Goal: Task Accomplishment & Management: Manage account settings

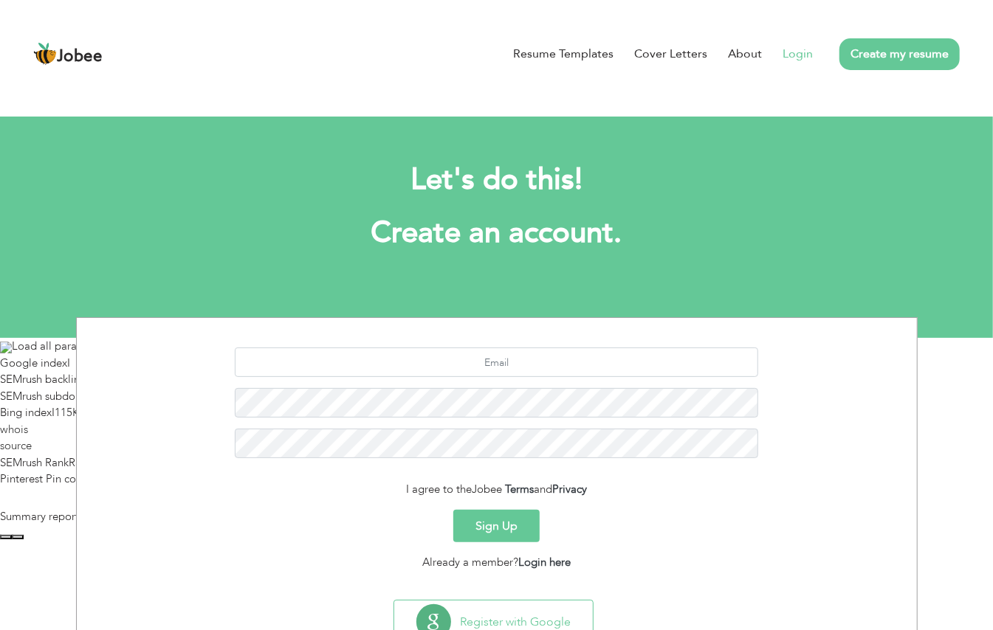
click at [798, 59] on link "Login" at bounding box center [798, 54] width 30 height 18
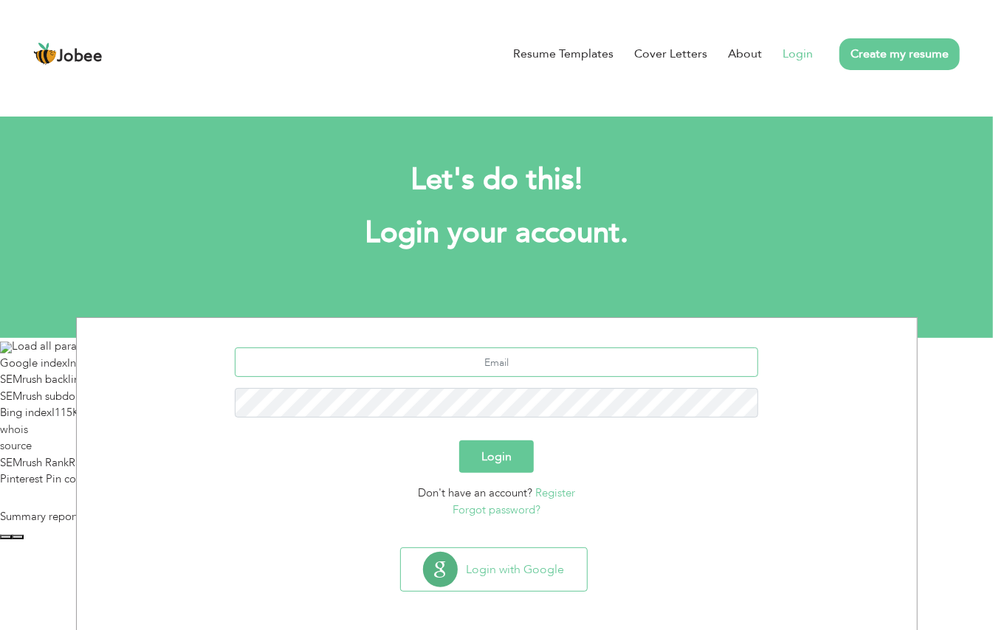
click at [489, 371] on input "text" at bounding box center [496, 363] width 523 height 30
type input "sm192442@gmail.com"
click at [459, 441] on button "Login" at bounding box center [496, 457] width 75 height 32
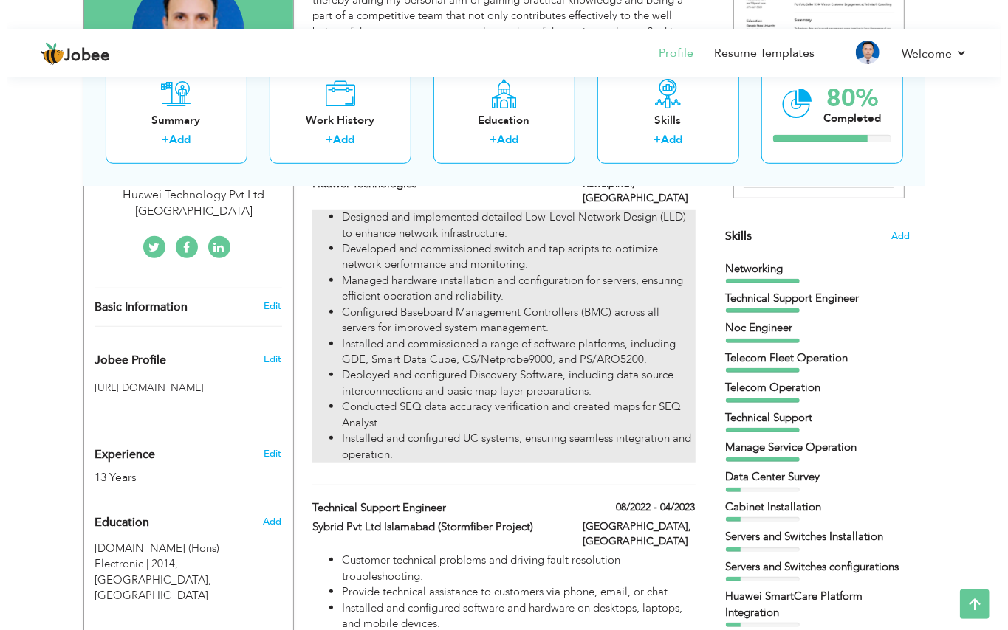
scroll to position [295, 0]
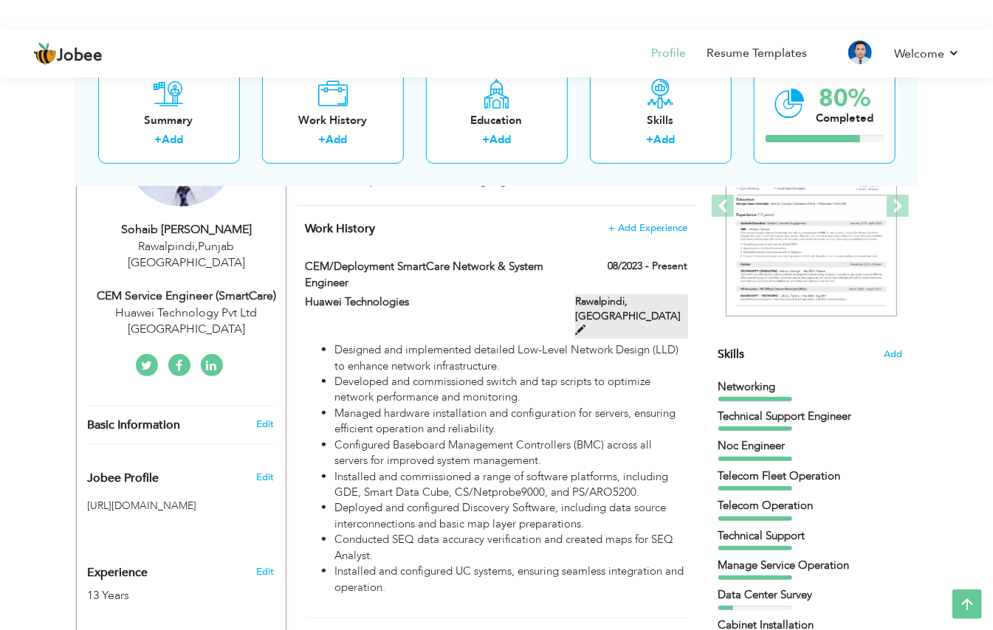
click at [585, 325] on span at bounding box center [580, 330] width 10 height 10
type input "CEM/Deployment SmartCare Network & System Engineer"
type input "Huawei Technologies"
type input "08/2023"
type input "Pakistan"
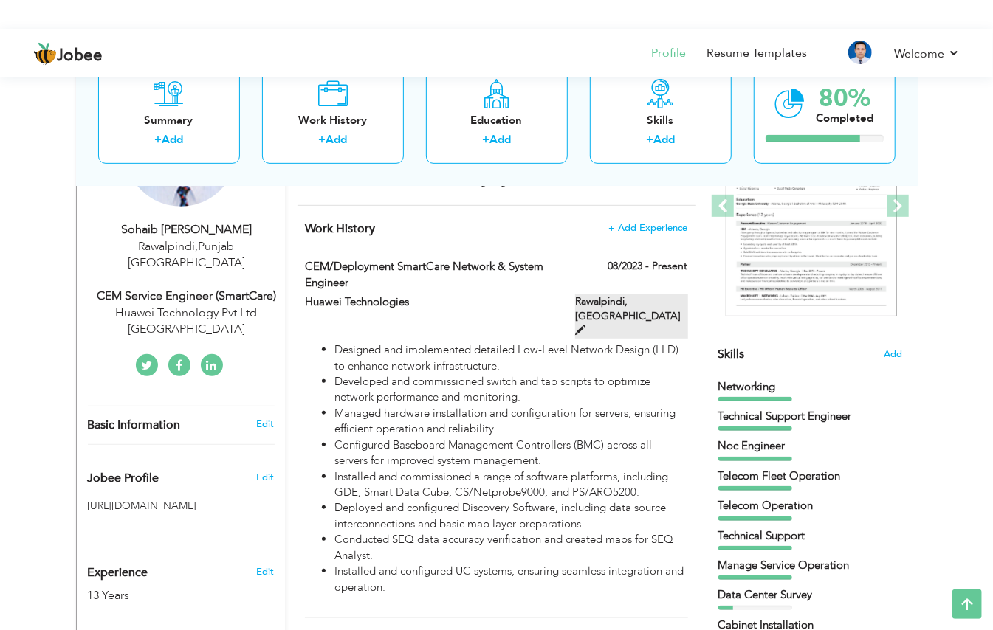
type input "Rawalpindi"
checkbox input "true"
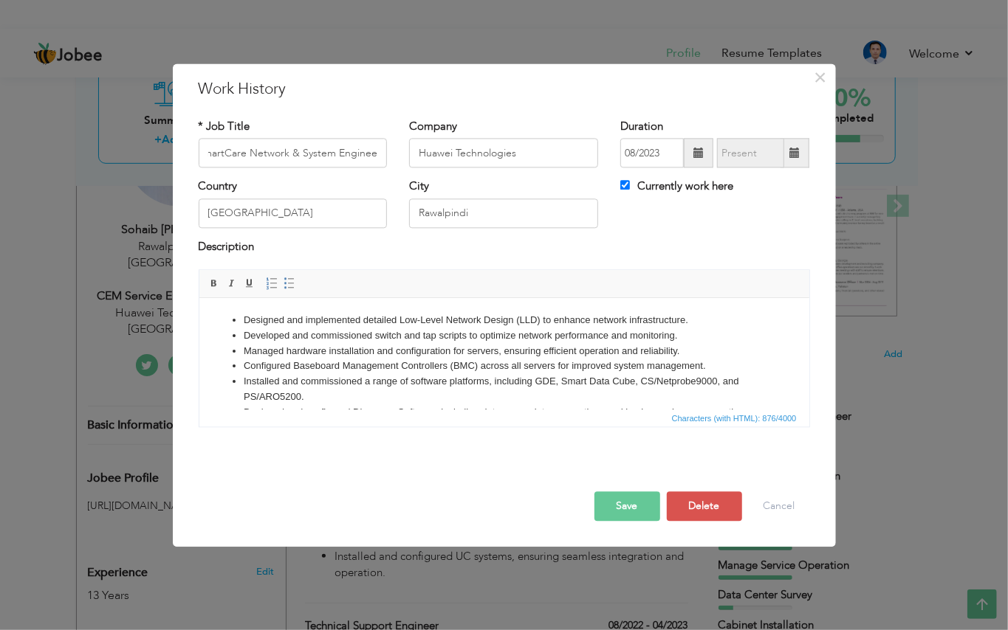
scroll to position [0, 0]
click at [251, 314] on li "Designed and implemented detailed Low-Level Network Design (LLD) to enhance net…" at bounding box center [503, 321] width 521 height 16
click at [249, 309] on html "Designed and implemented detailed Low-Level Network Design (LLD) to enhance net…" at bounding box center [504, 382] width 610 height 168
drag, startPoint x: 241, startPoint y: 319, endPoint x: 264, endPoint y: 323, distance: 23.2
click at [241, 320] on ul "Designed and implemented detailed Low-Level Network Design (LLD) to enhance net…" at bounding box center [503, 382] width 580 height 138
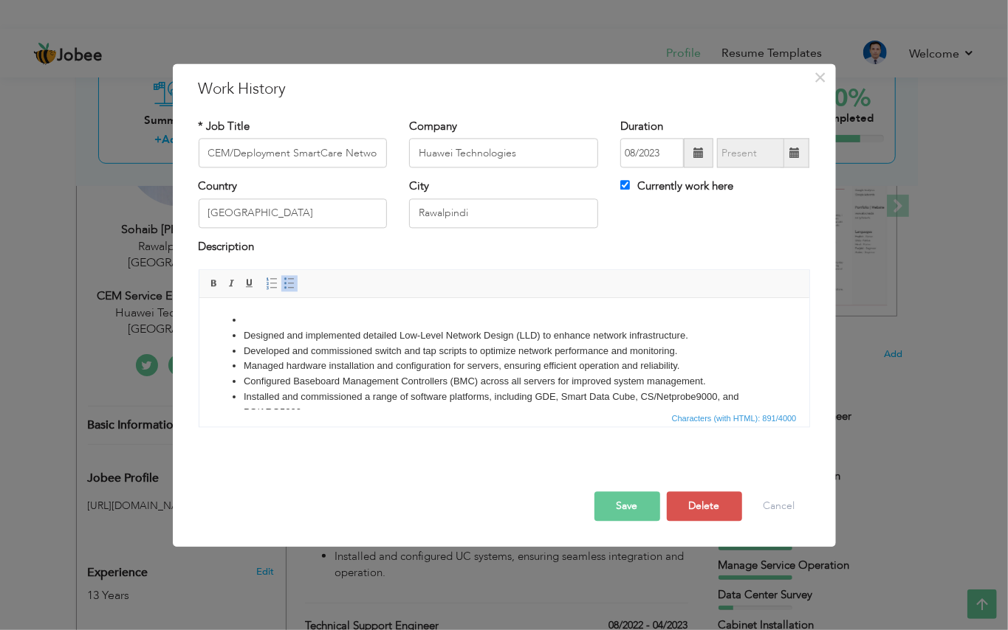
click at [515, 337] on li "Designed and implemented detailed Low-Level Network Design (LLD) to enhance net…" at bounding box center [503, 337] width 521 height 16
click at [515, 340] on li "Designed and implemented detailed Low-Level Network Design HLD/(LLD) to enhance…" at bounding box center [503, 337] width 521 height 16
click at [544, 338] on li "Designed and implemented detailed Low-Level Network Design (HLD/(LLD) to enhanc…" at bounding box center [503, 337] width 521 height 16
click at [244, 320] on li at bounding box center [503, 321] width 521 height 16
click at [421, 329] on li "Designed and implemented detailed Low-Level Network Design (HLD/ LLD) to enhanc…" at bounding box center [503, 337] width 521 height 16
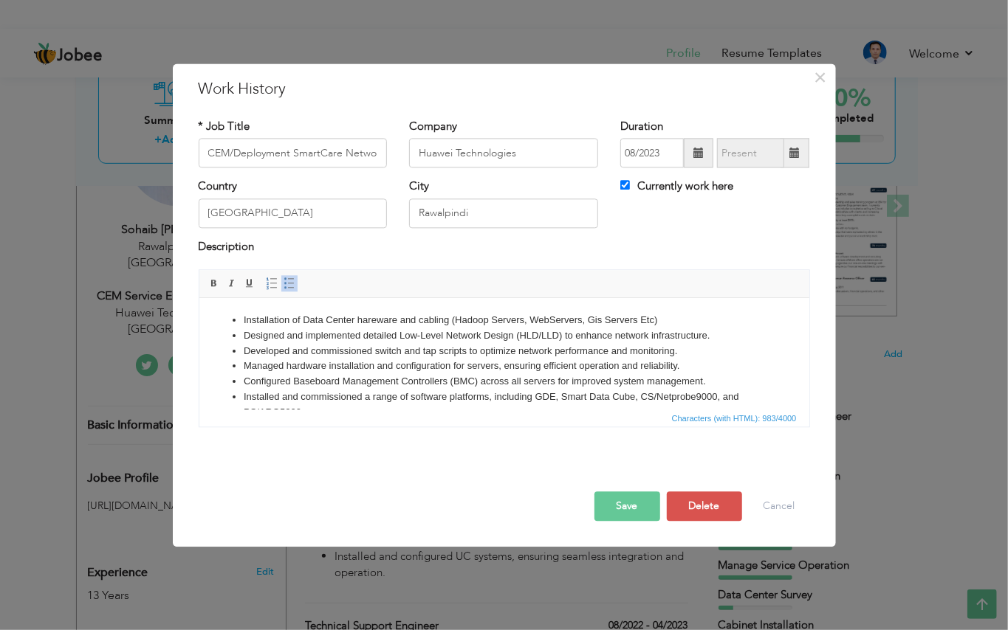
click at [419, 322] on li "Installation of Data Center hareware and cabling (Hadoop Servers, WebServers, G…" at bounding box center [503, 321] width 521 height 16
click at [422, 317] on li "Installation of Data Center hareware and cabling (Hadoop Servers, WebServers, G…" at bounding box center [503, 321] width 521 height 16
click at [661, 323] on li "Installation of Data Center hareware and C abling (Hadoop Servers, WebServers, …" at bounding box center [503, 321] width 521 height 16
click at [470, 337] on li "Basic Servers configuration after Servers Installtion." at bounding box center [503, 337] width 521 height 16
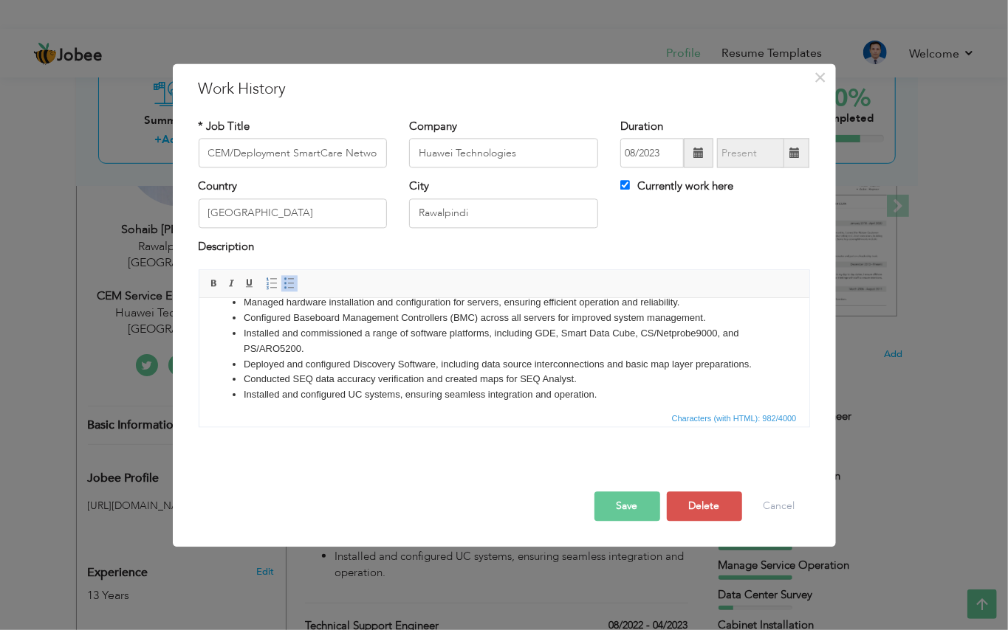
scroll to position [87, 0]
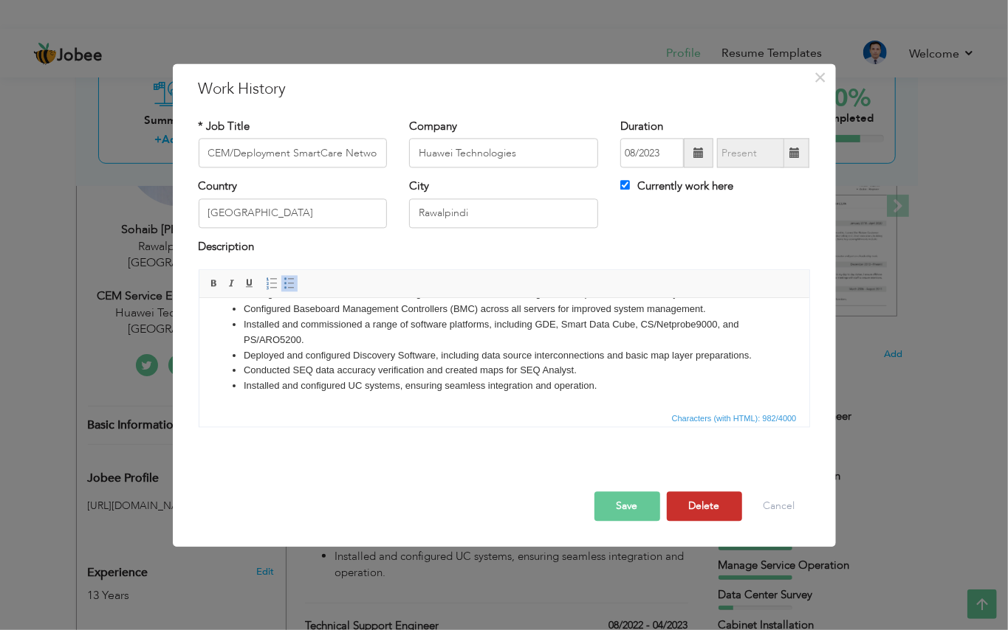
click at [692, 517] on button "Delete" at bounding box center [704, 507] width 75 height 30
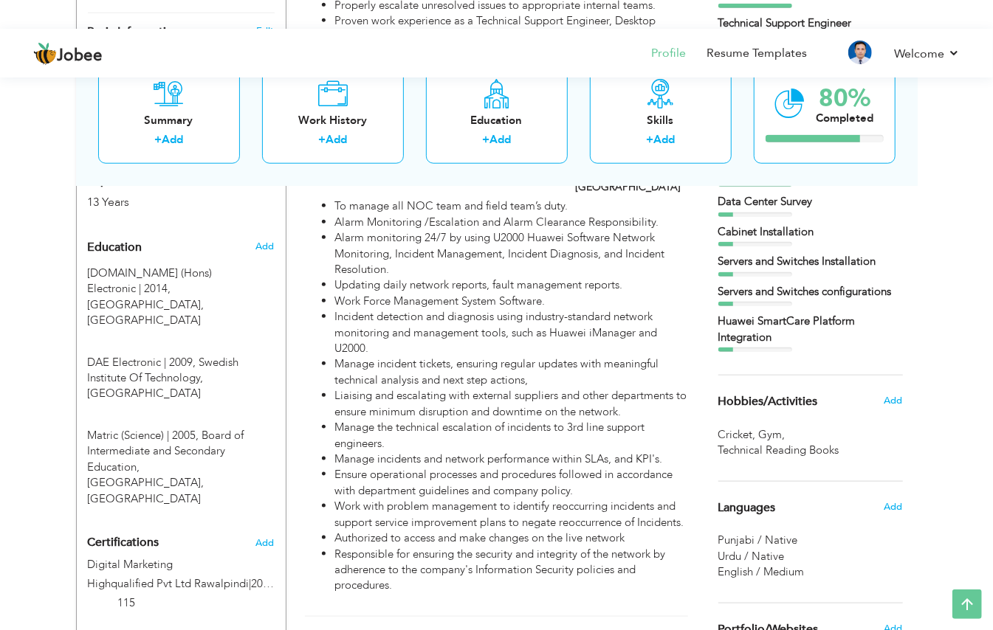
scroll to position [787, 0]
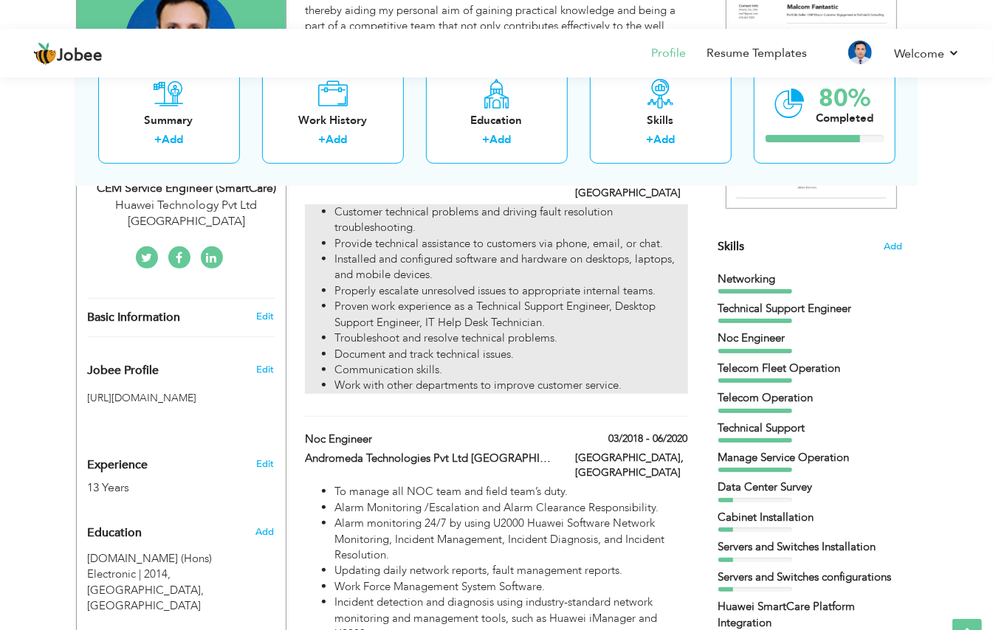
scroll to position [378, 0]
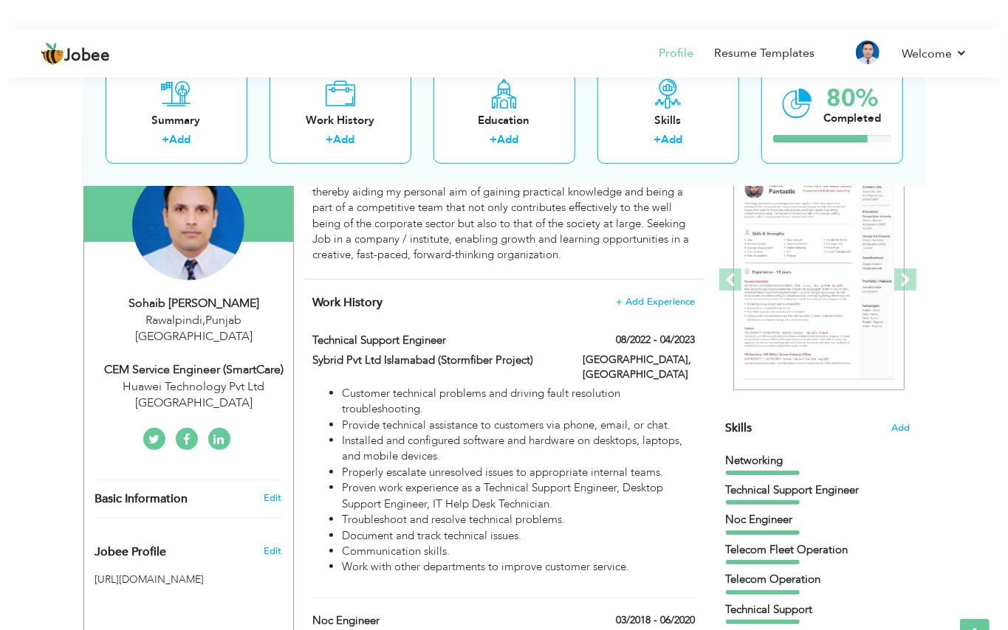
scroll to position [181, 0]
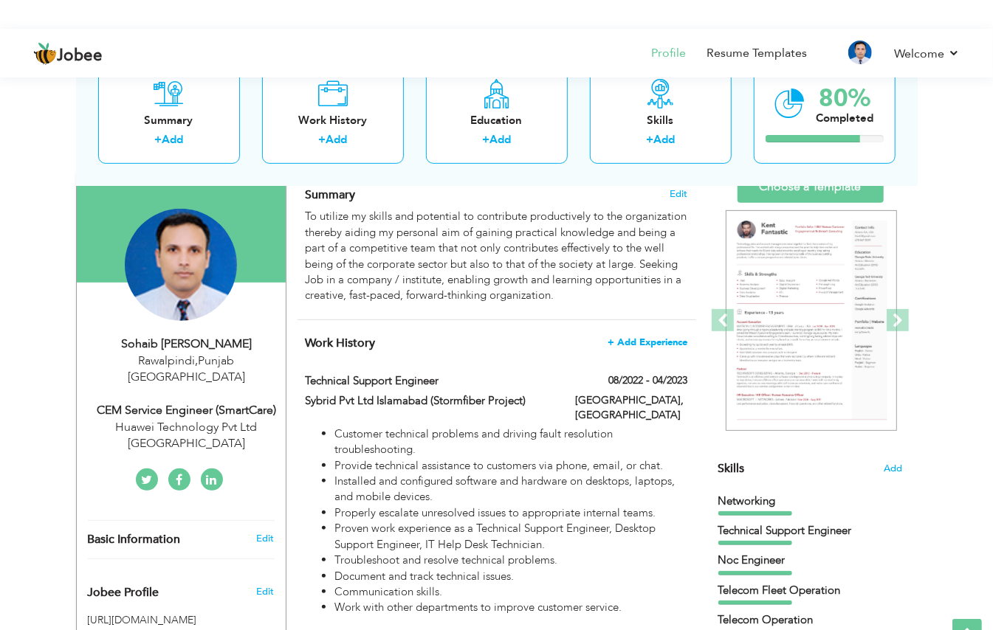
click at [633, 343] on span "+ Add Experience" at bounding box center [648, 342] width 80 height 10
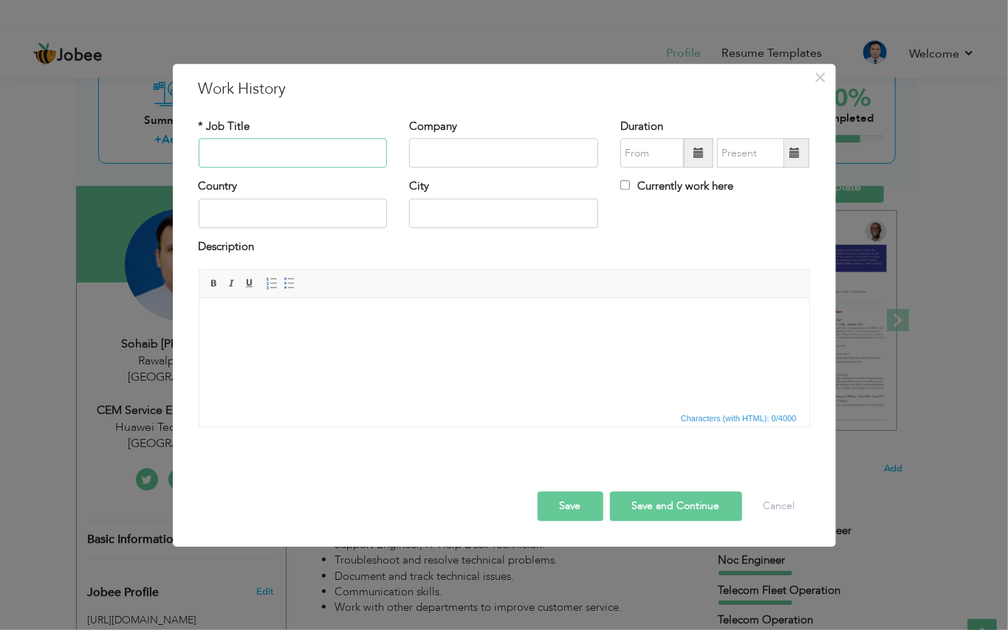
click at [263, 155] on input "text" at bounding box center [293, 154] width 189 height 30
paste input "CEM/Deployment SmartCare Network & System Engineer"
type input "CEM/Deployment SmartCare Network & System Engineer"
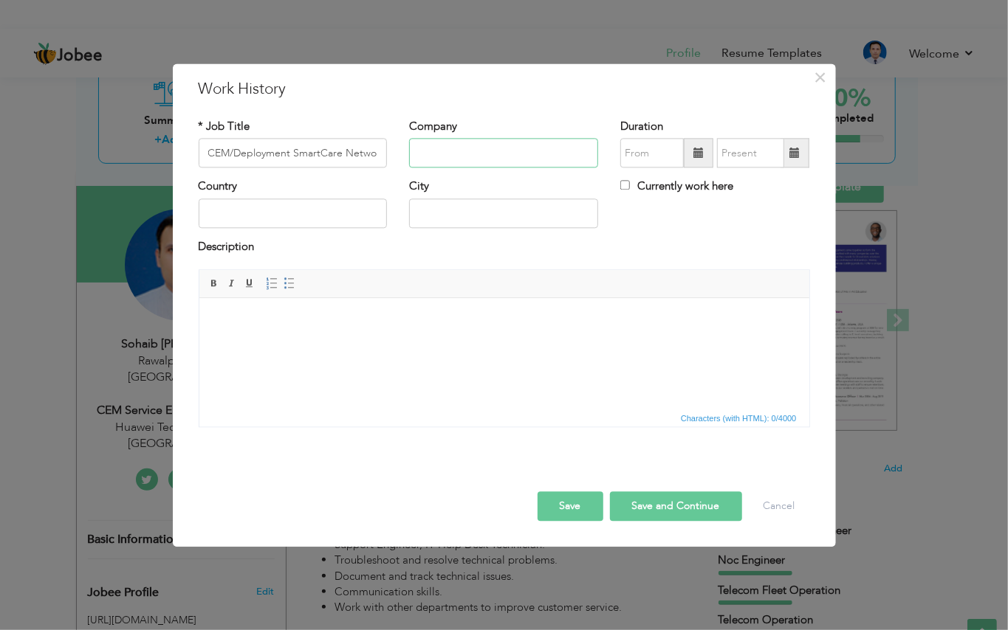
click at [440, 159] on input "text" at bounding box center [503, 154] width 189 height 30
paste input "HUAWEI TECHNOLOGIES"
type input "HUAWEI TECHNOLOGIES"
click at [689, 148] on span at bounding box center [699, 154] width 30 height 30
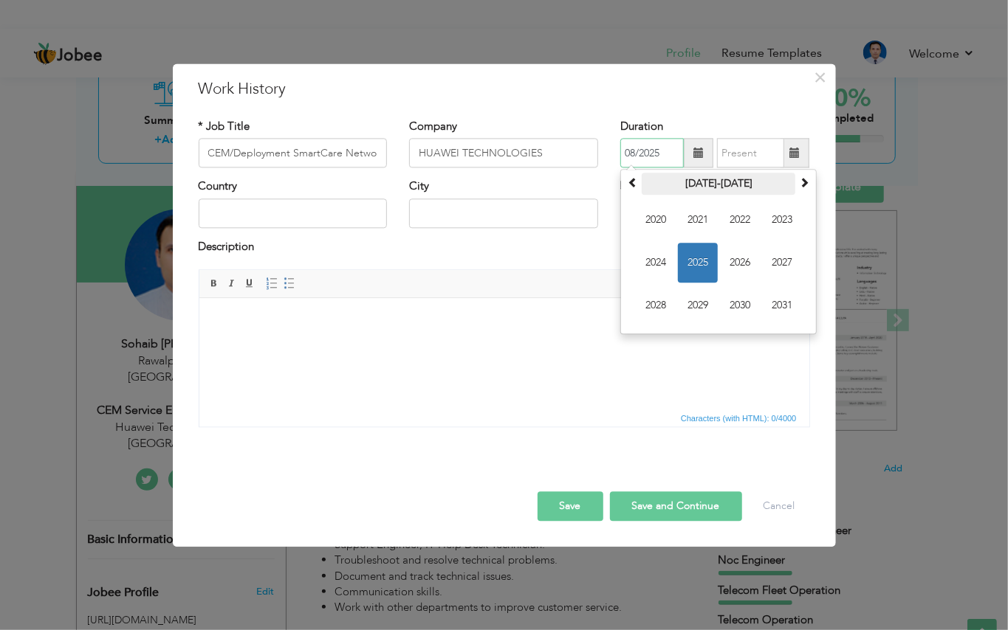
click at [709, 188] on th "2020-2031" at bounding box center [719, 184] width 154 height 22
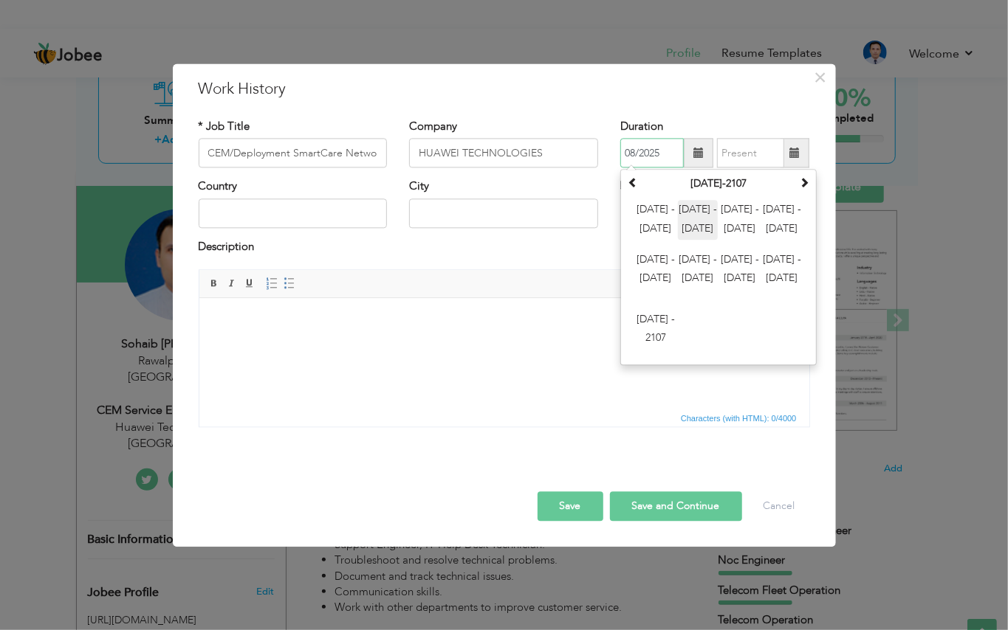
click at [701, 230] on span "2012 - 2023" at bounding box center [698, 221] width 40 height 40
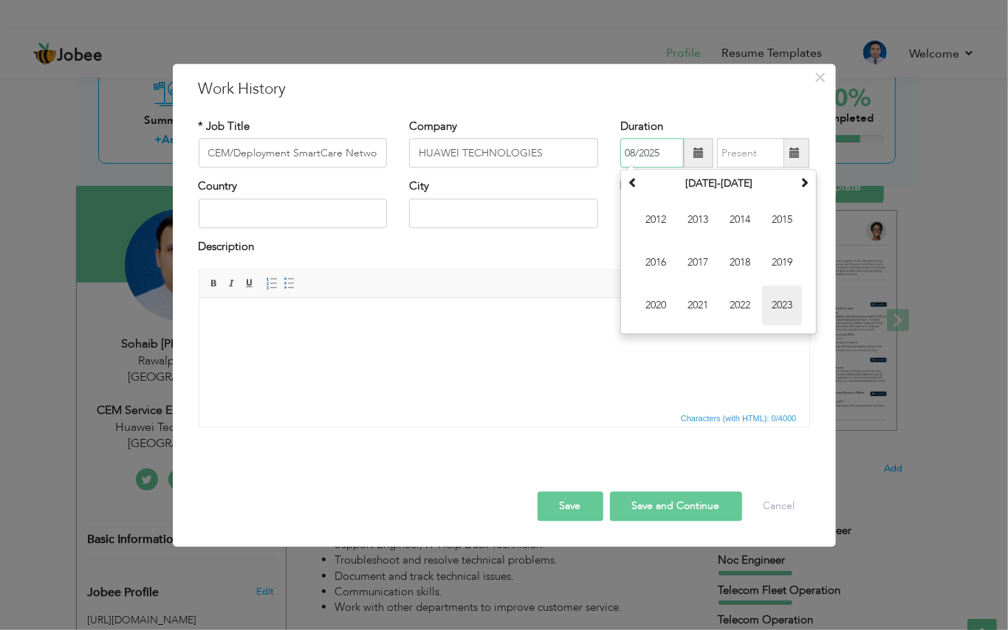
click at [783, 306] on span "2023" at bounding box center [782, 306] width 40 height 40
click at [781, 264] on span "Aug" at bounding box center [782, 264] width 40 height 40
type input "08/2023"
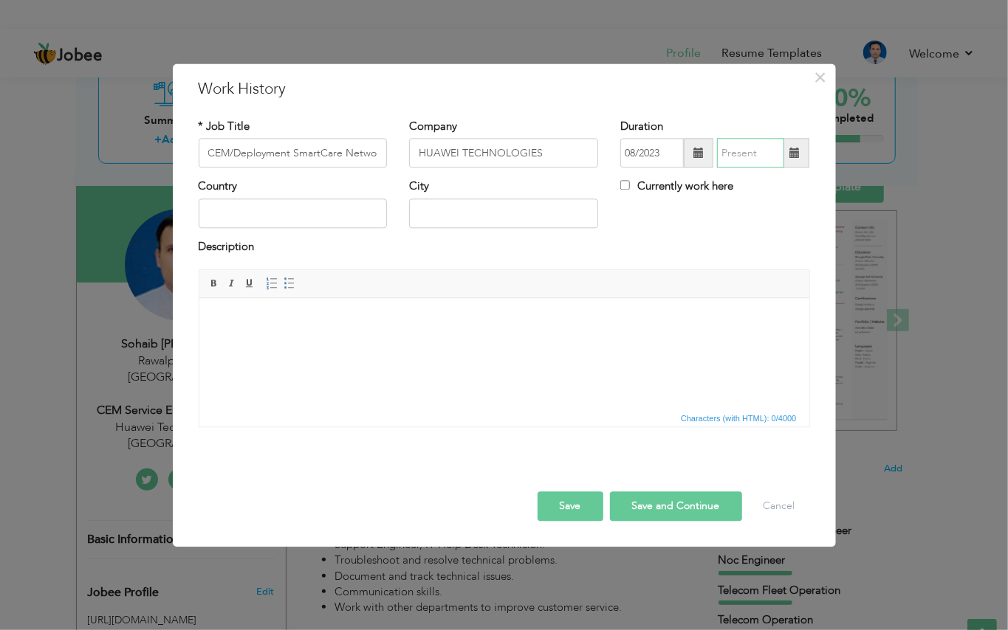
type input "08/2025"
click at [739, 154] on input "08/2025" at bounding box center [750, 154] width 67 height 30
click at [663, 234] on div "Country City Currently work here" at bounding box center [504, 209] width 633 height 60
click at [627, 189] on input "Currently work here" at bounding box center [625, 186] width 10 height 10
checkbox input "true"
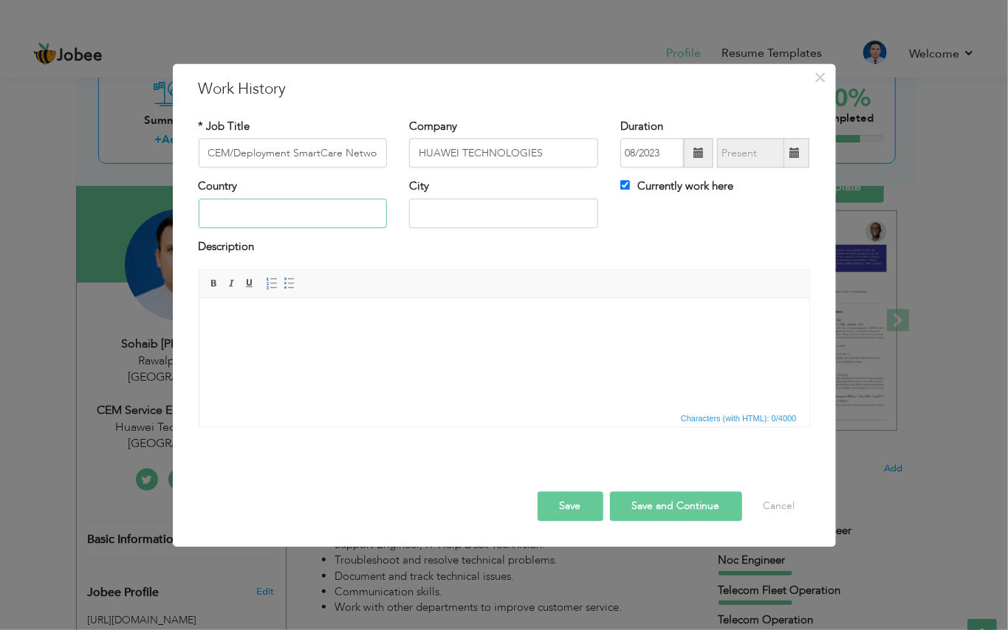
click at [285, 219] on input "text" at bounding box center [293, 214] width 189 height 30
type input "R"
type input "Pakistan"
type input "Rawalindi"
click at [264, 334] on html at bounding box center [504, 320] width 610 height 45
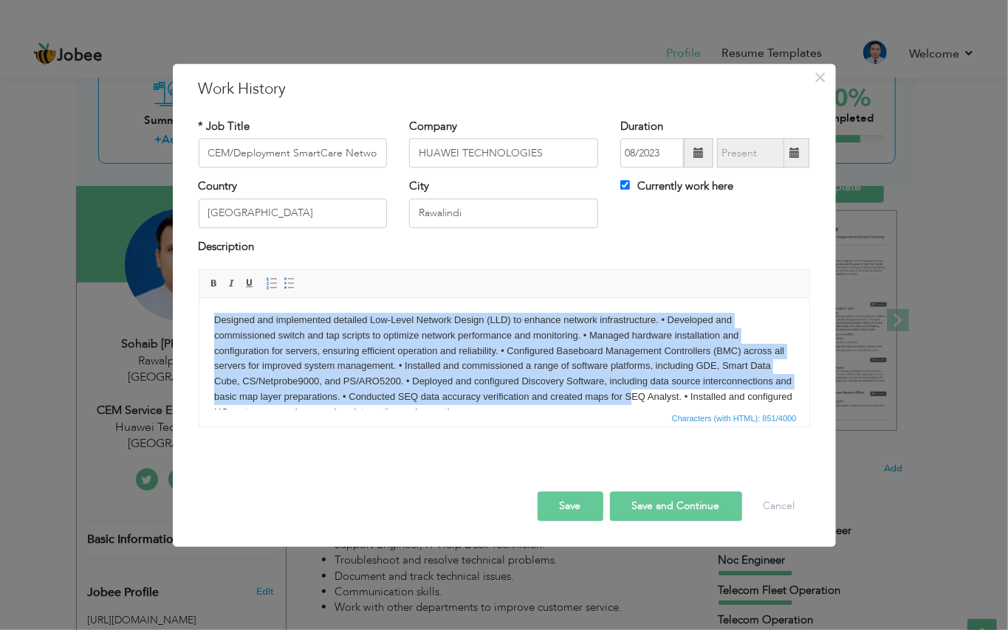
scroll to position [25, 0]
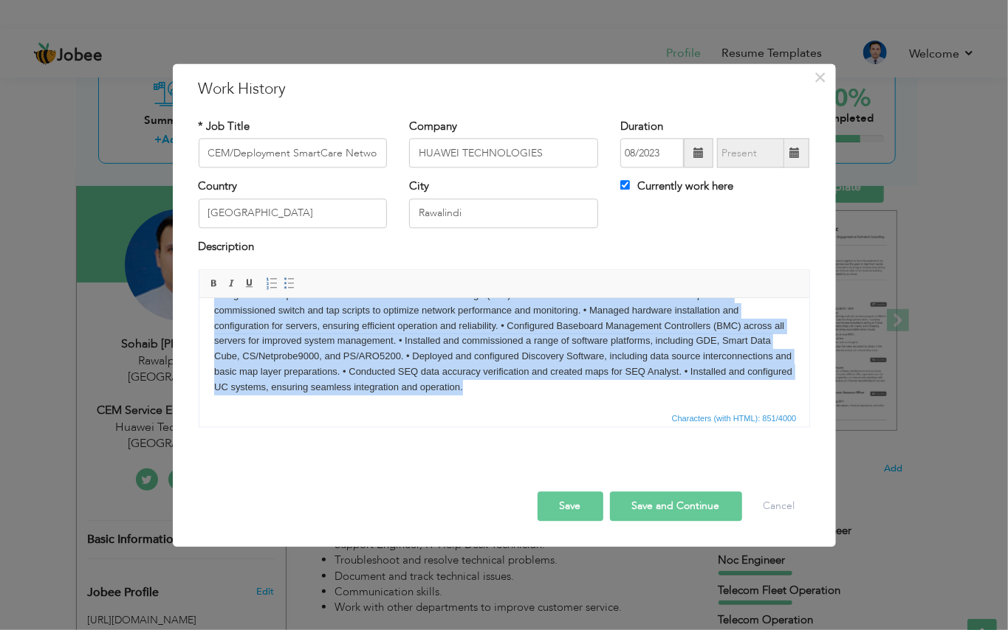
drag, startPoint x: 303, startPoint y: 345, endPoint x: 747, endPoint y: 428, distance: 452.0
click at [747, 410] on html "Designed and implemented detailed Low-Level Network Design (LLD) to enhance net…" at bounding box center [504, 341] width 610 height 137
click at [290, 282] on span at bounding box center [289, 284] width 12 height 12
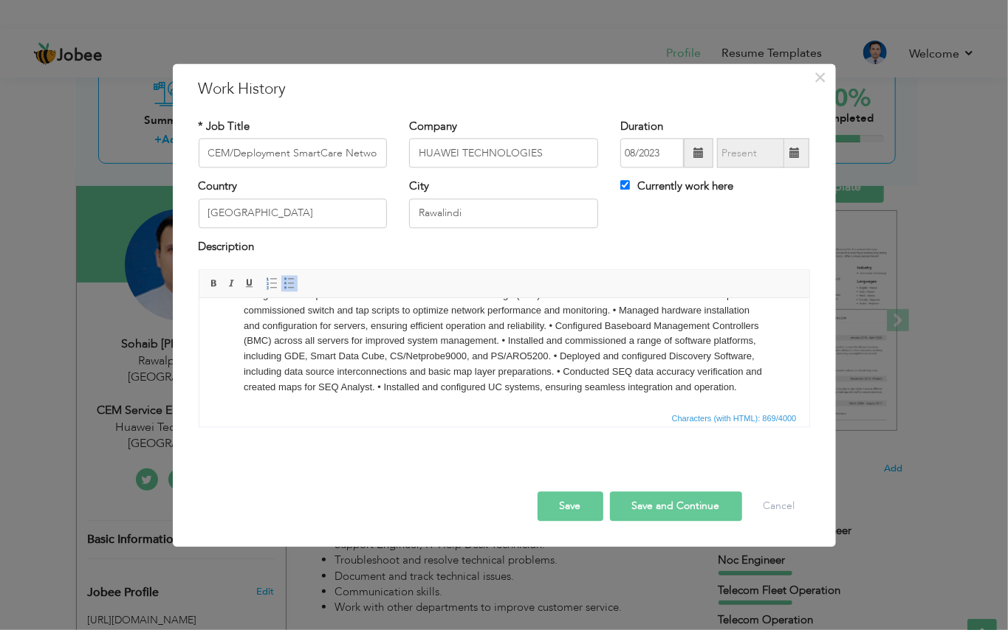
click at [332, 361] on li "Designed and implemented detailed Low-Level Network Design (LLD) to enhance net…" at bounding box center [503, 342] width 521 height 108
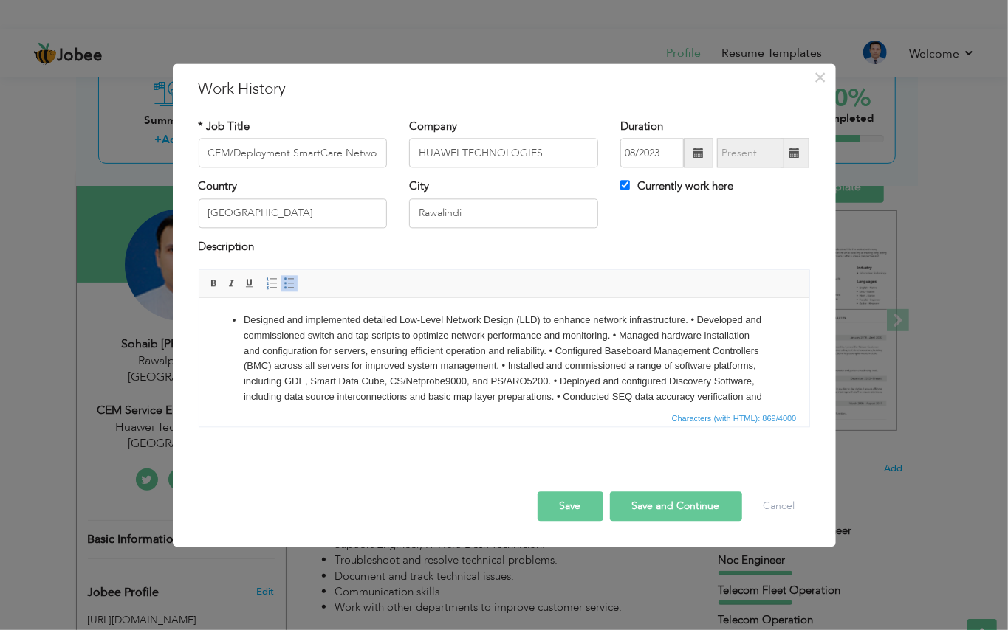
click at [285, 283] on span at bounding box center [289, 284] width 12 height 12
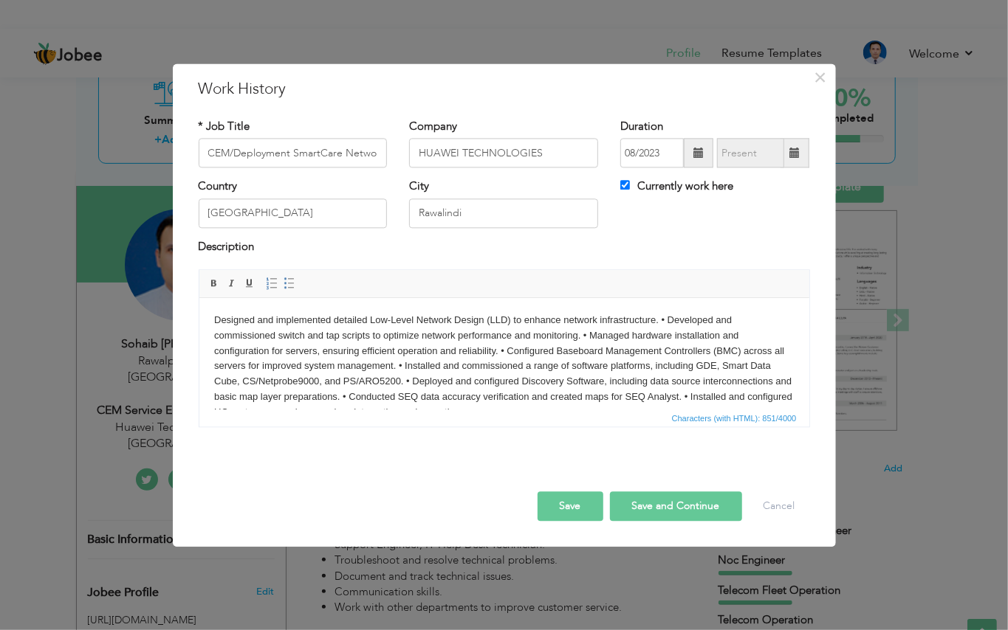
drag, startPoint x: 328, startPoint y: 326, endPoint x: 393, endPoint y: 349, distance: 68.9
click at [329, 328] on body "Designed and implemented detailed Low-Level Network Design (LLD) to enhance net…" at bounding box center [503, 367] width 580 height 108
click at [615, 334] on body "Designed and implemented detailed Low-Level Network Design (LLD) to enhance net…" at bounding box center [503, 367] width 580 height 108
click at [665, 320] on body "Designed and implemented detailed Low-Level Network Design (LLD) to enhance net…" at bounding box center [503, 367] width 580 height 108
drag, startPoint x: 660, startPoint y: 323, endPoint x: 669, endPoint y: 323, distance: 8.9
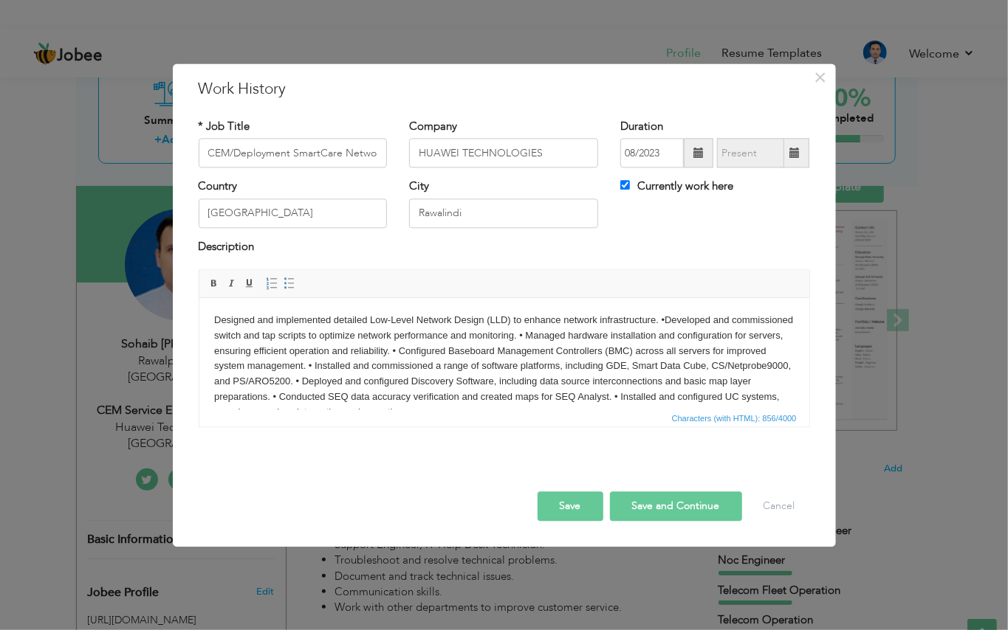
click at [661, 323] on body "Designed and implemented detailed Low-Level Network Design (LLD) to enhance net…" at bounding box center [503, 367] width 580 height 108
click at [653, 334] on body "Designed and implemented detailed Low-Level Network Design (LLD) to enhance net…" at bounding box center [503, 367] width 580 height 108
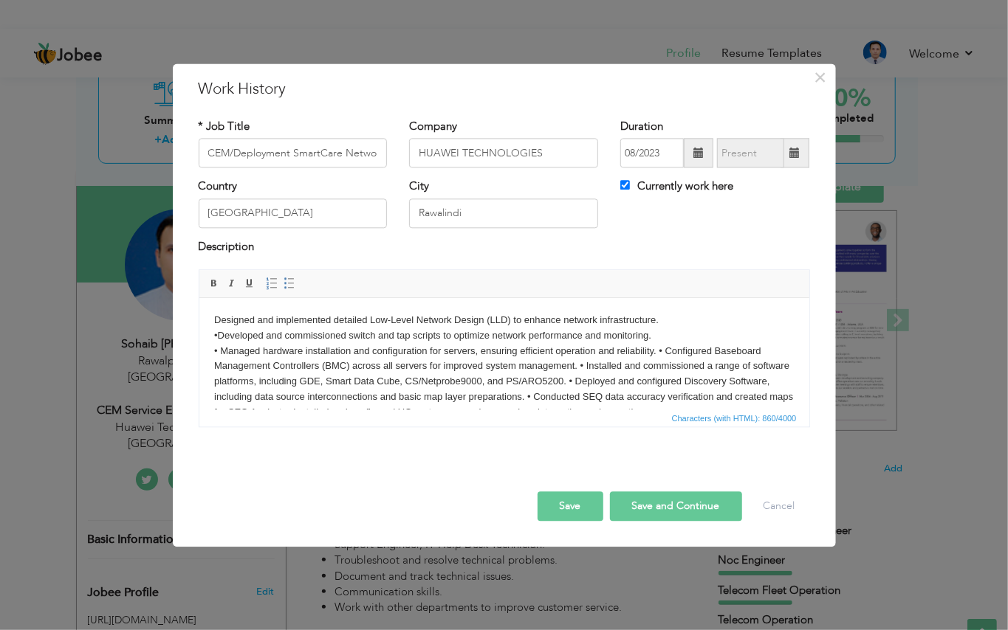
click at [657, 355] on body "Designed and implemented detailed Low-Level Network Design (LLD) to enhance net…" at bounding box center [503, 367] width 580 height 108
click at [682, 365] on body "Designed and implemented detailed Low-Level Network Design (LLD) to enhance net…" at bounding box center [503, 374] width 580 height 123
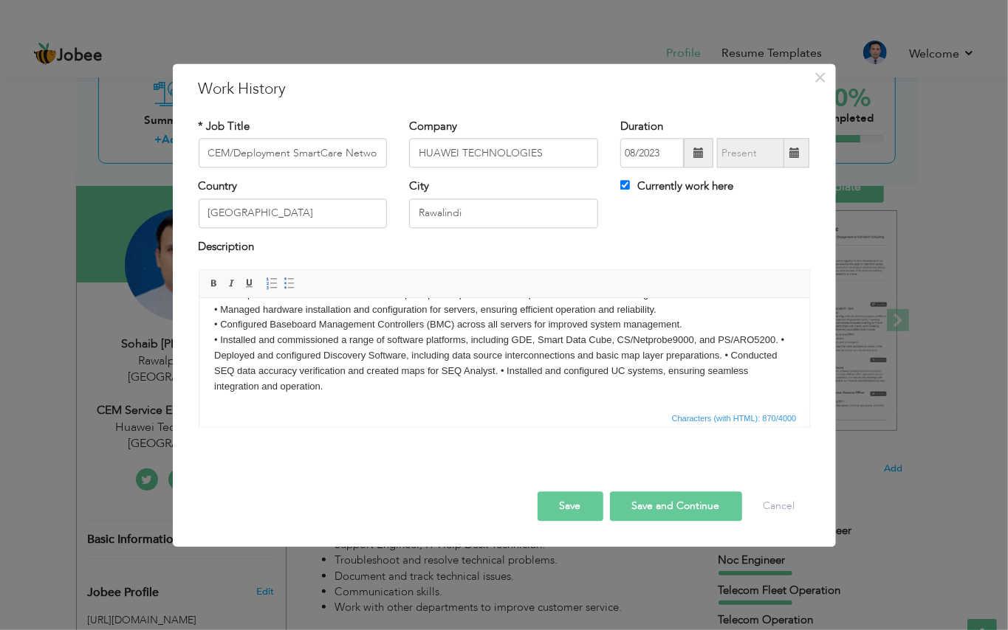
click at [276, 359] on body "Designed and implemented detailed Low-Level Network Design (LLD) to enhance net…" at bounding box center [503, 333] width 580 height 123
click at [729, 355] on body "Designed and implemented detailed Low-Level Network Design (LLD) to enhance net…" at bounding box center [503, 333] width 580 height 123
click at [555, 370] on body "Designed and implemented detailed Low-Level Network Design (LLD) to enhance net…" at bounding box center [503, 333] width 580 height 123
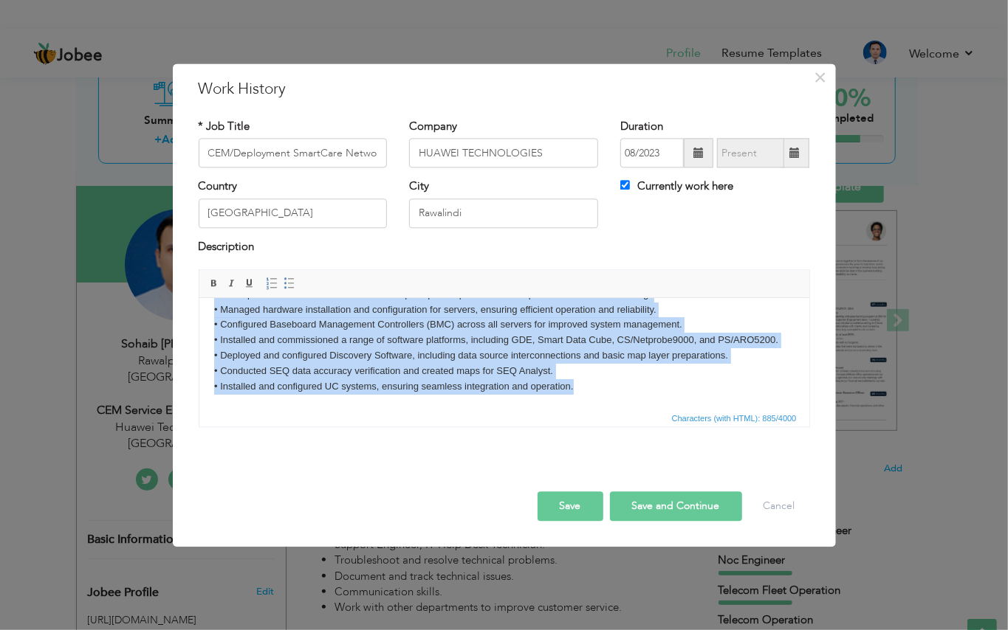
drag, startPoint x: 210, startPoint y: 323, endPoint x: 716, endPoint y: 432, distance: 517.4
click at [716, 409] on html "Designed and implemented detailed Low-Level Network Design (LLD) to enhance net…" at bounding box center [504, 333] width 610 height 152
click at [292, 282] on span at bounding box center [289, 284] width 12 height 12
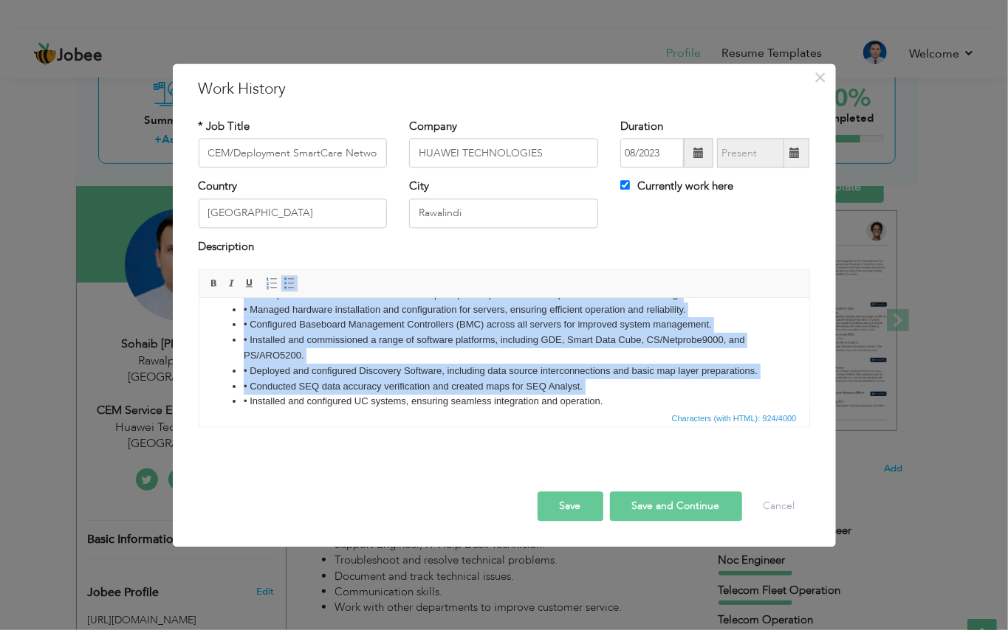
click at [288, 283] on span at bounding box center [289, 284] width 12 height 12
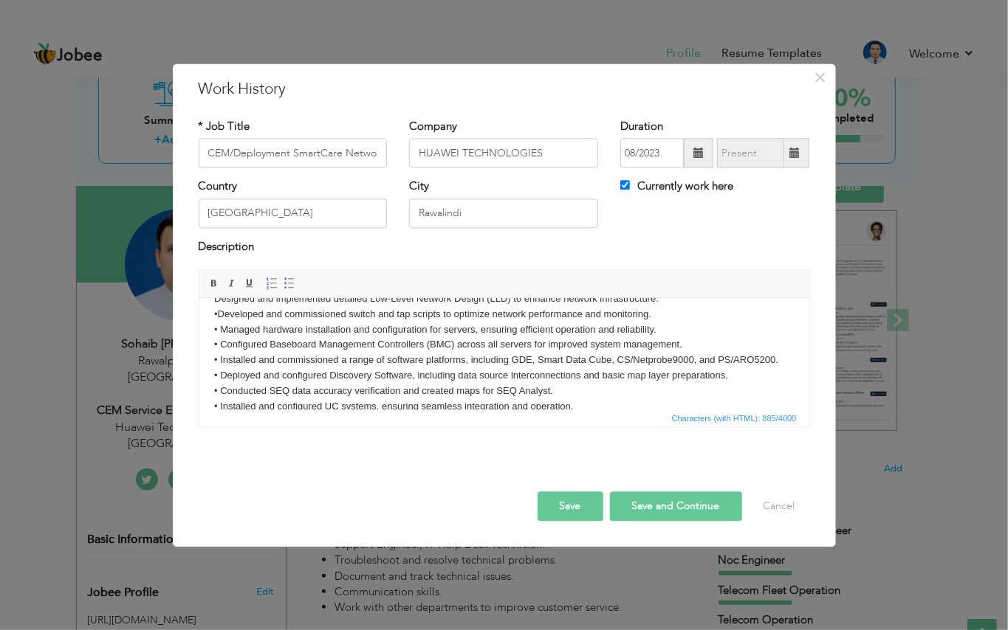
scroll to position [0, 0]
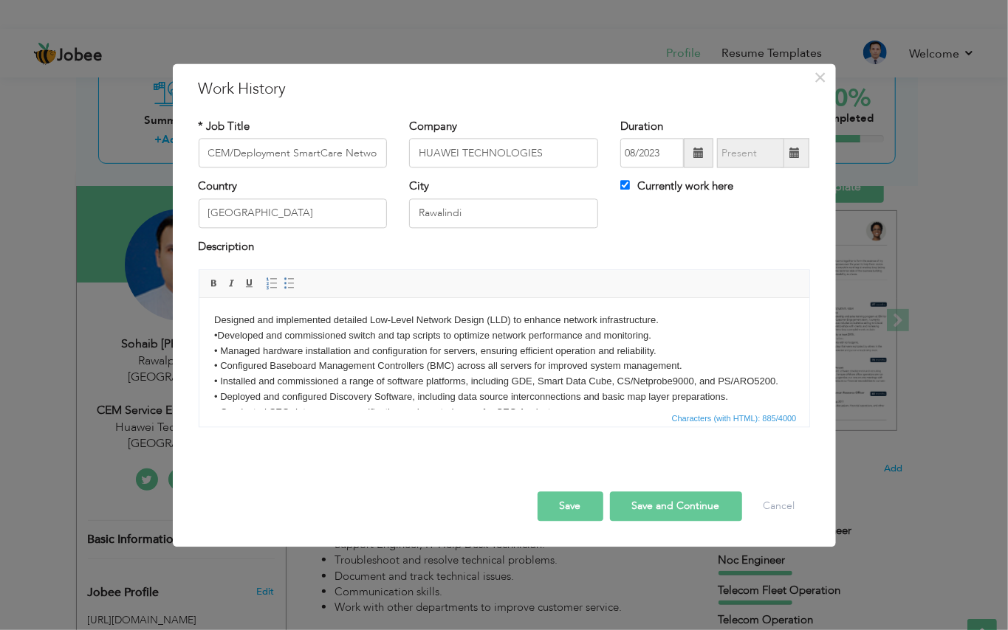
click at [241, 346] on body "Designed and implemented detailed Low-Level Network Design (LLD) to enhance net…" at bounding box center [503, 374] width 580 height 123
click at [219, 332] on body "Designed and implemented detailed Low-Level Network Design (LLD) to enhance net…" at bounding box center [503, 374] width 580 height 123
click at [219, 358] on body "Designed and implemented detailed Low-Level Network Design (LLD) to enhance net…" at bounding box center [503, 374] width 580 height 123
click at [220, 365] on body "Designed and implemented detailed Low-Level Network Design (LLD) to enhance net…" at bounding box center [503, 374] width 580 height 123
click at [219, 379] on body "Designed and implemented detailed Low-Level Network Design (LLD) to enhance net…" at bounding box center [503, 374] width 580 height 123
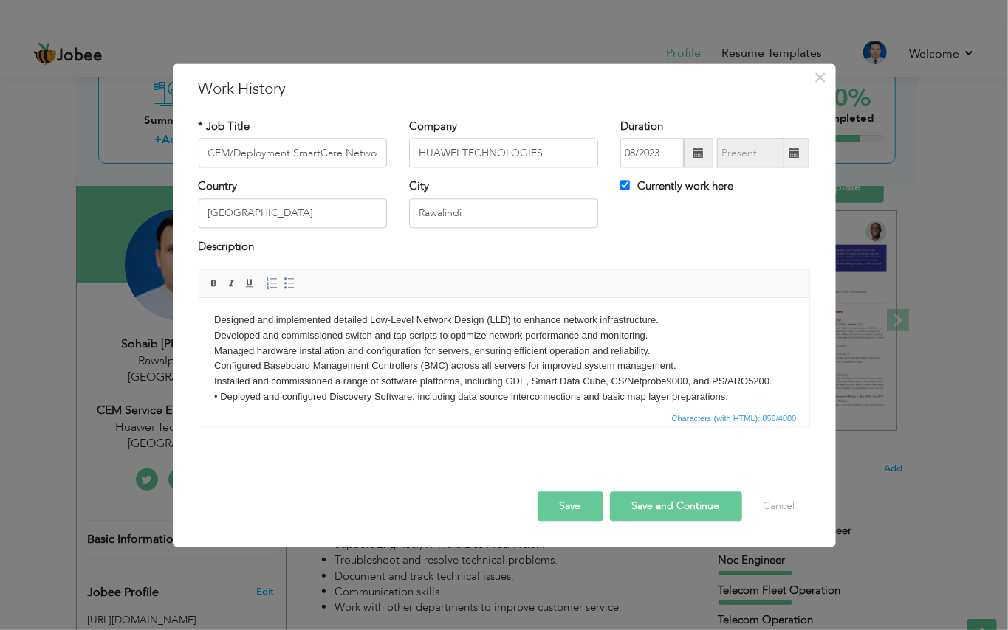
click at [217, 396] on body "Designed and implemented detailed Low-Level Network Design (LLD) to enhance net…" at bounding box center [503, 374] width 580 height 123
click at [216, 396] on body "Designed and implemented detailed Low-Level Network Design (LLD) to enhance net…" at bounding box center [503, 374] width 580 height 123
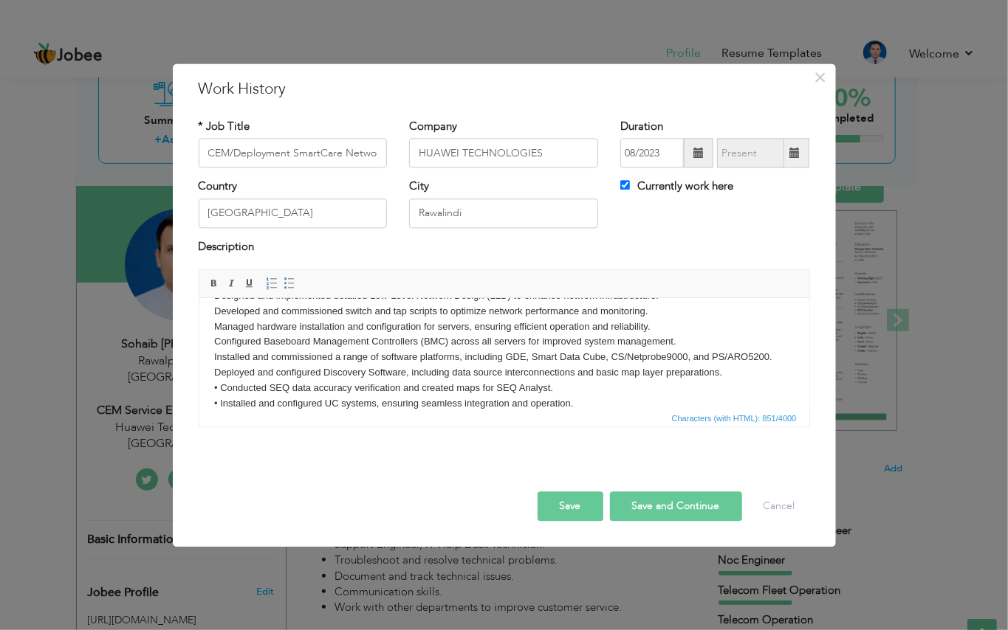
scroll to position [41, 0]
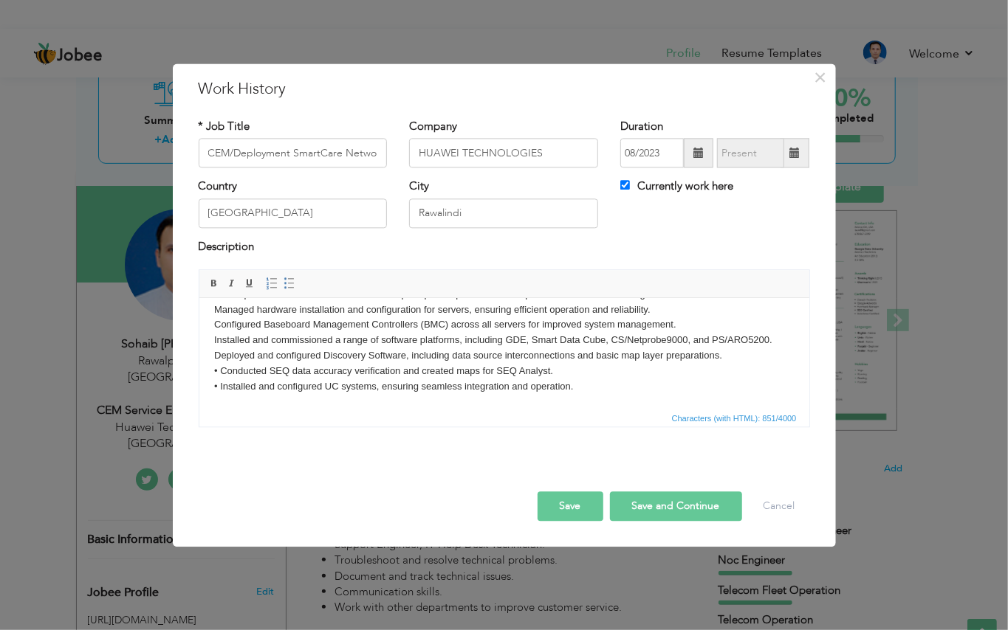
click at [220, 375] on body "Designed and implemented detailed Low-Level Network Design (LLD) to enhance net…" at bounding box center [503, 333] width 580 height 123
click at [216, 385] on body "Designed and implemented detailed Low-Level Network Design (LLD) to enhance net…" at bounding box center [503, 333] width 580 height 123
click at [219, 388] on body "Designed and implemented detailed Low-Level Network Design (LLD) to enhance net…" at bounding box center [503, 333] width 580 height 123
click at [295, 288] on span at bounding box center [289, 284] width 12 height 12
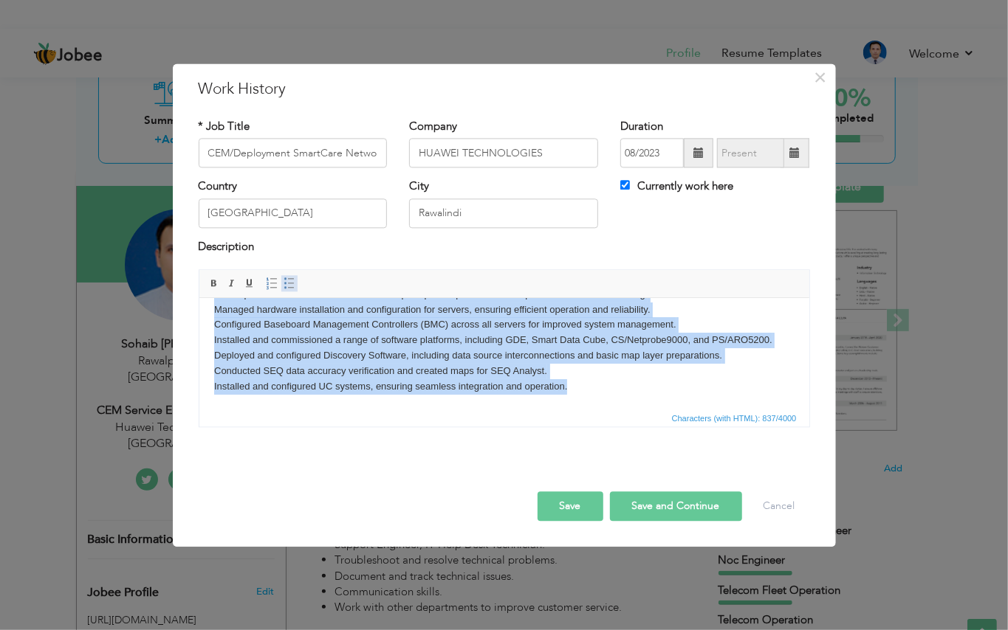
click at [290, 291] on link "Insert/Remove Bulleted List" at bounding box center [289, 284] width 16 height 16
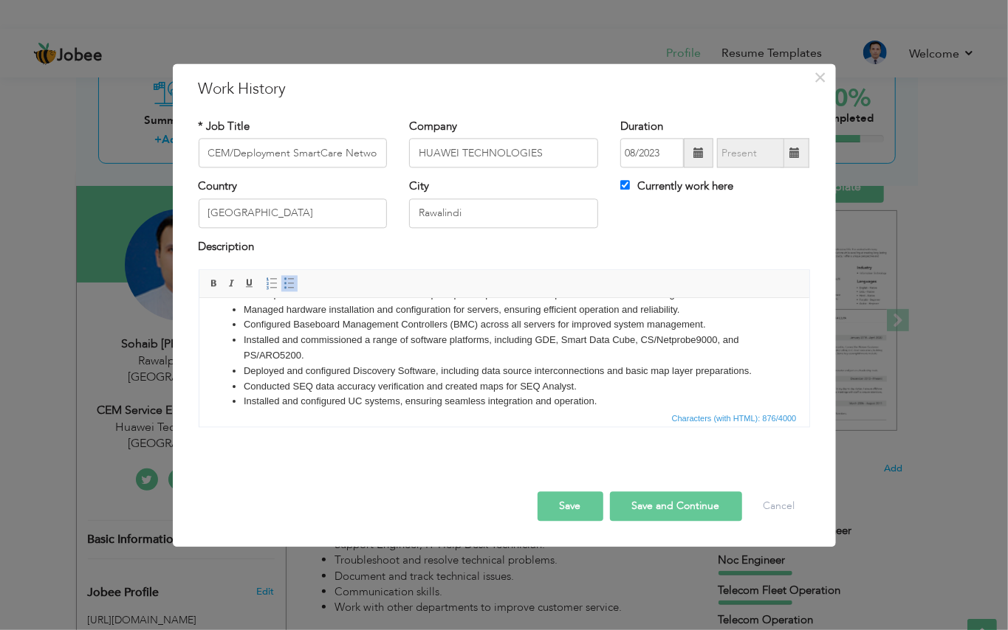
click at [379, 379] on li "Deployed and configured Discovery Software, including data source interconnecti…" at bounding box center [503, 372] width 521 height 16
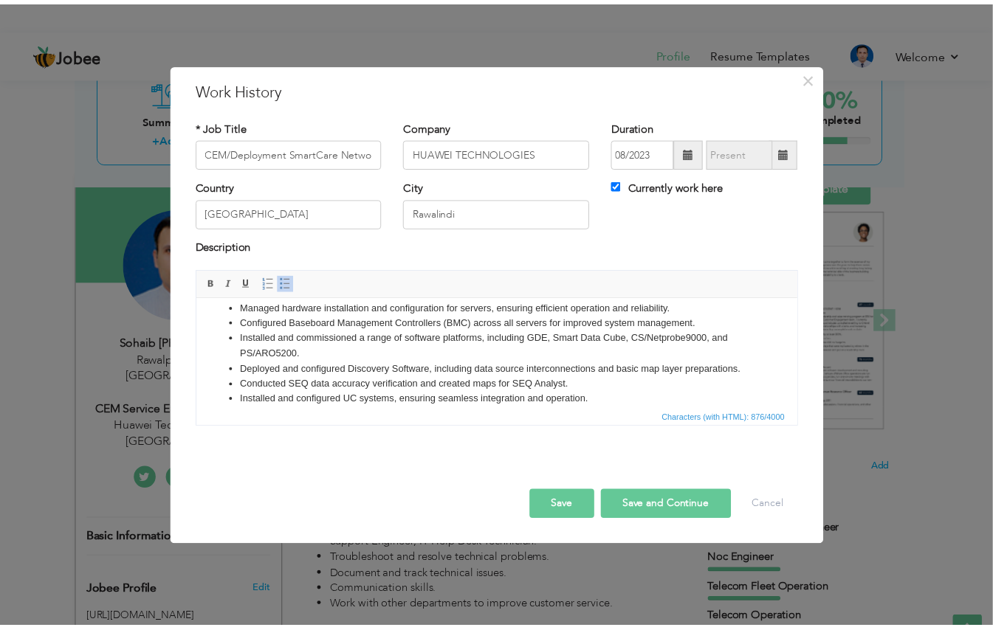
scroll to position [72, 0]
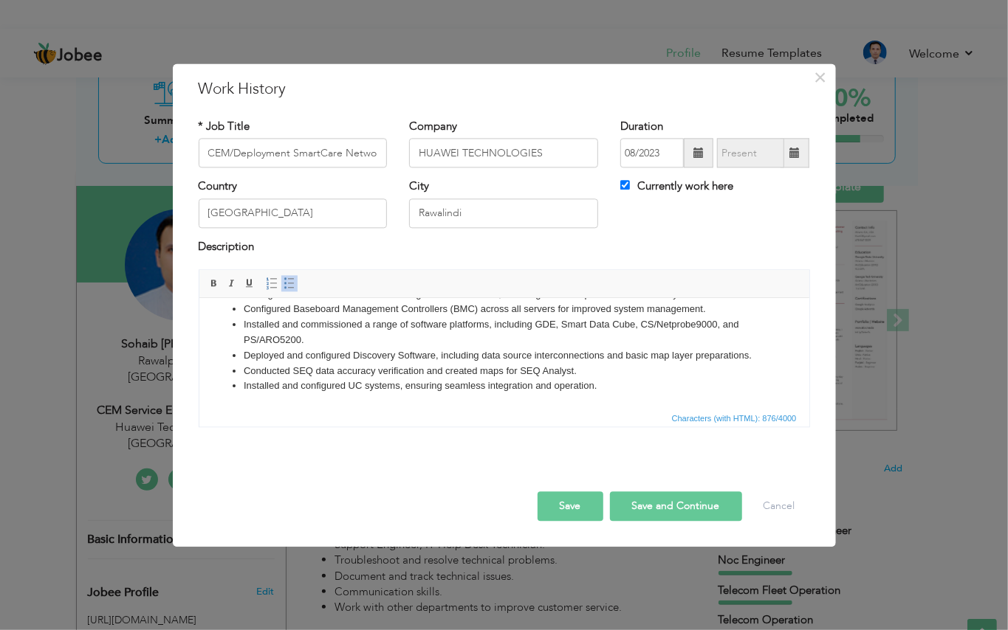
click at [577, 506] on button "Save" at bounding box center [570, 507] width 66 height 30
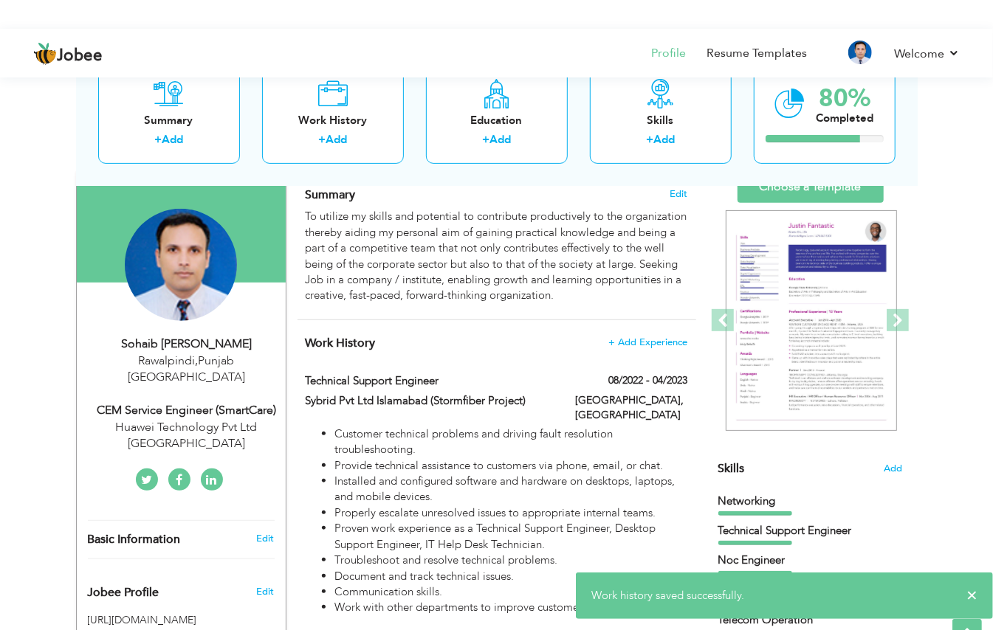
scroll to position [279, 0]
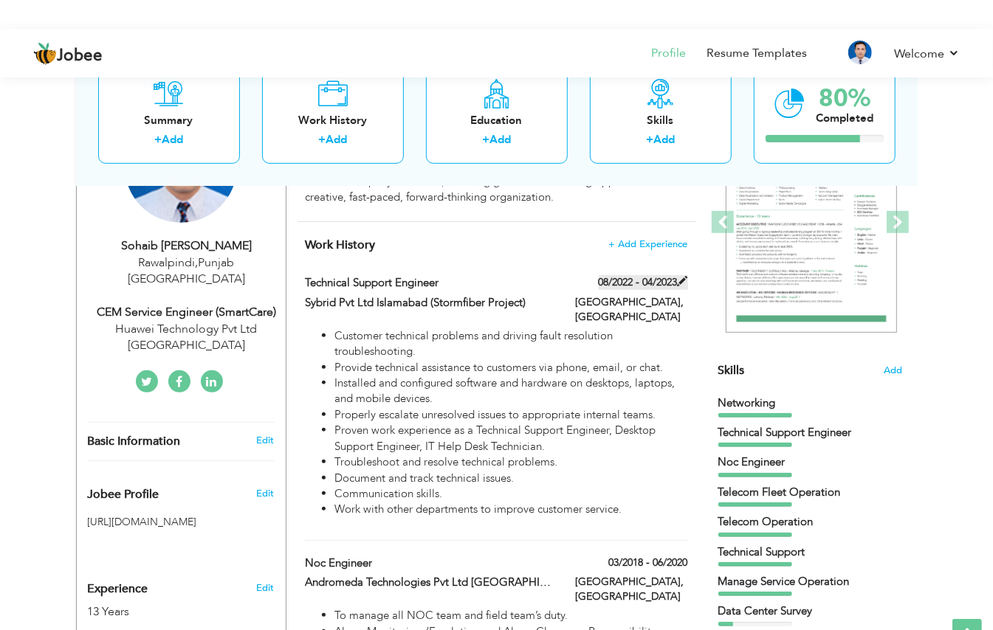
click at [678, 283] on span at bounding box center [683, 281] width 10 height 10
type input "Technical Support Engineer"
type input "Sybrid Pvt Ltd Islamabad (Stormfiber Project)"
type input "08/2022"
type input "04/2023"
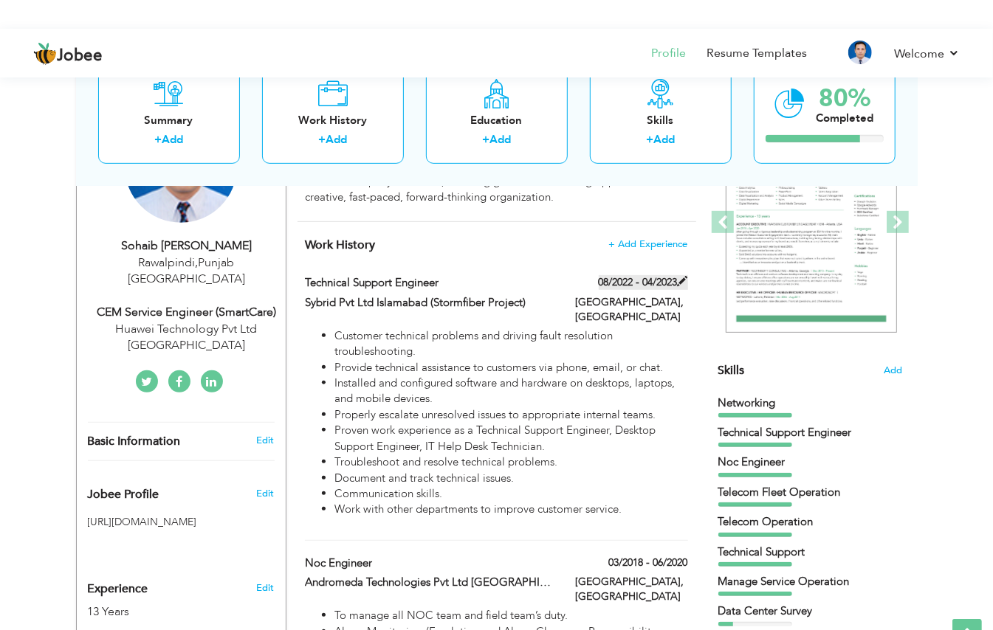
type input "Islamabad"
checkbox input "false"
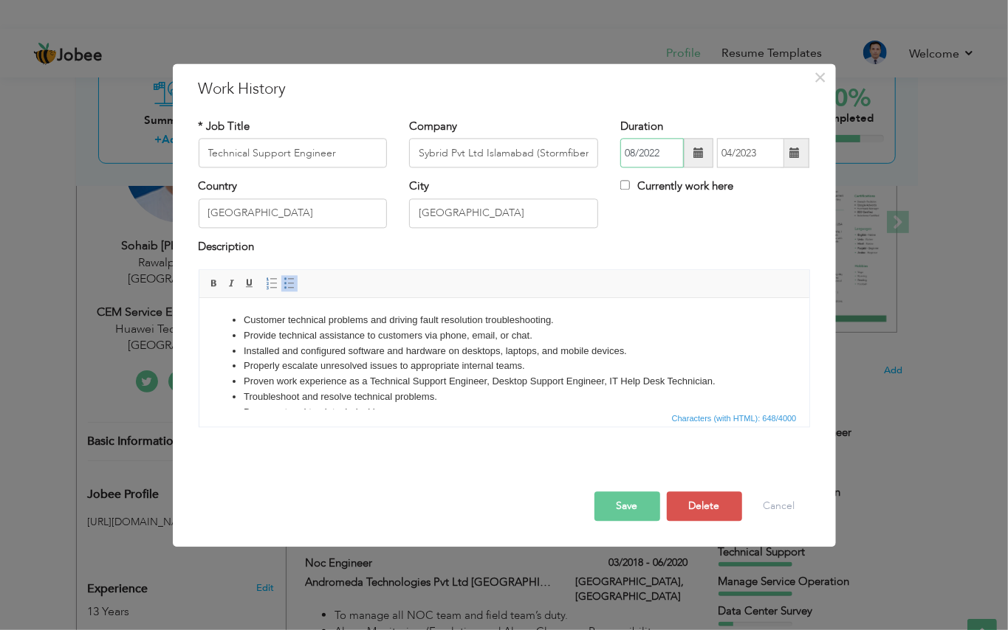
click at [664, 157] on input "08/2022" at bounding box center [651, 154] width 63 height 30
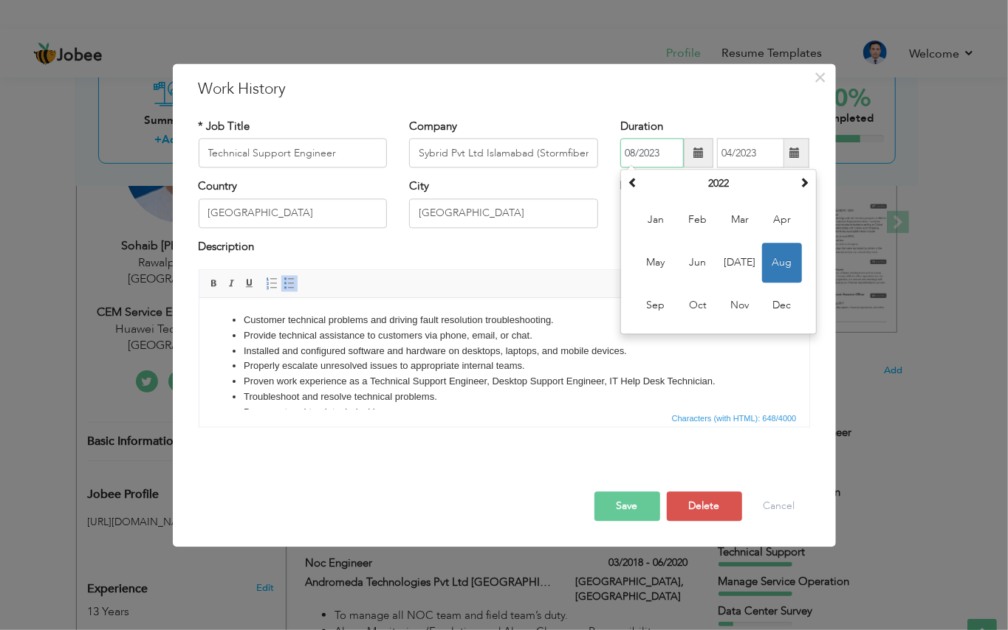
click at [783, 261] on span "Aug" at bounding box center [782, 264] width 40 height 40
type input "08/2022"
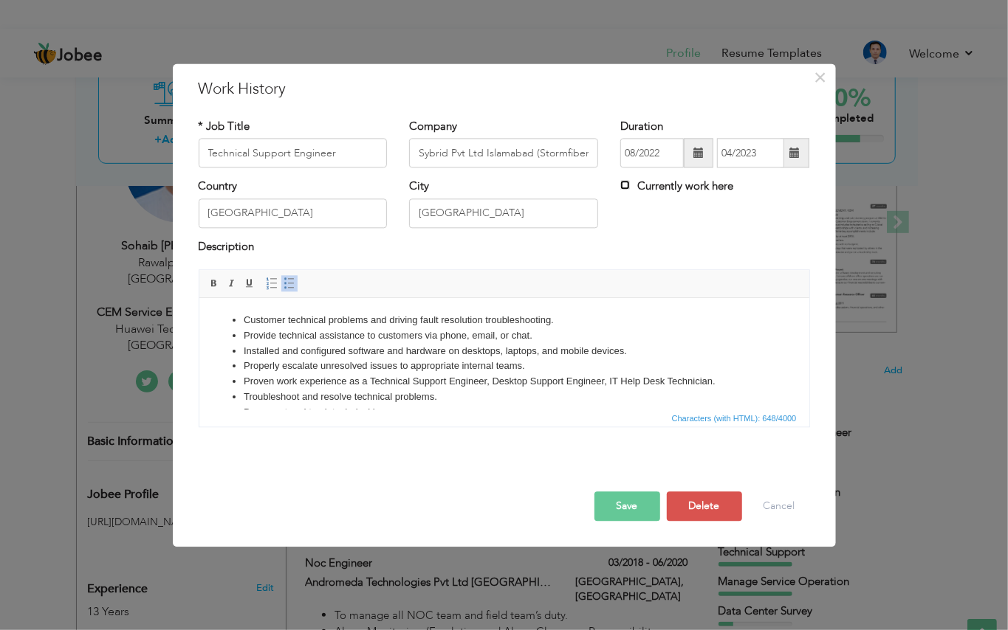
click at [625, 187] on input "Currently work here" at bounding box center [625, 186] width 10 height 10
checkbox input "true"
click at [662, 148] on input "08/2022" at bounding box center [651, 154] width 63 height 30
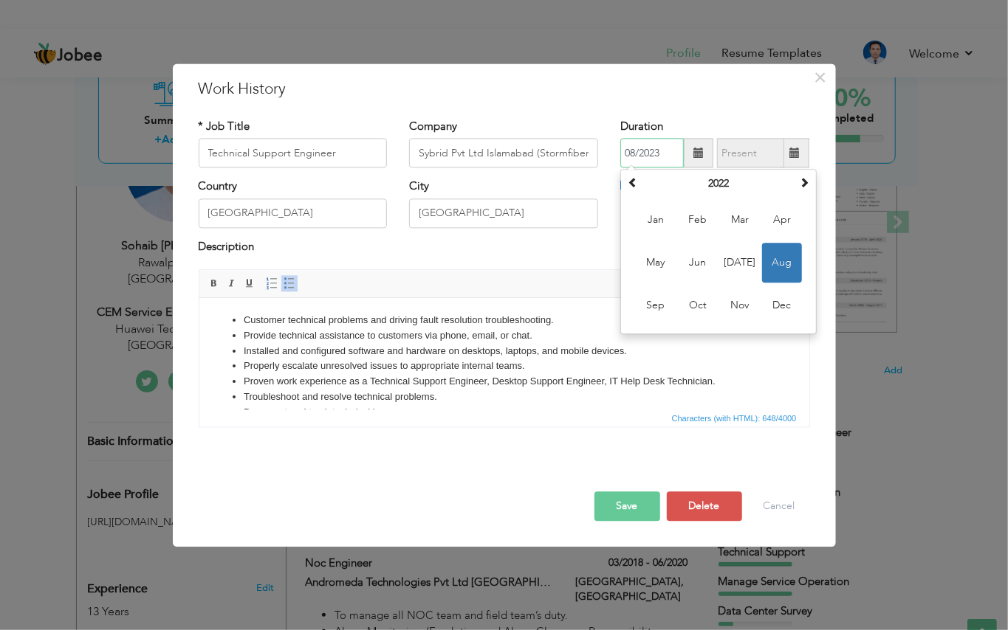
click at [778, 266] on span "Aug" at bounding box center [782, 264] width 40 height 40
click at [648, 157] on input "08/2022" at bounding box center [651, 154] width 63 height 30
click at [805, 185] on span at bounding box center [804, 183] width 10 height 10
click at [780, 266] on span "Aug" at bounding box center [782, 264] width 40 height 40
type input "08/2023"
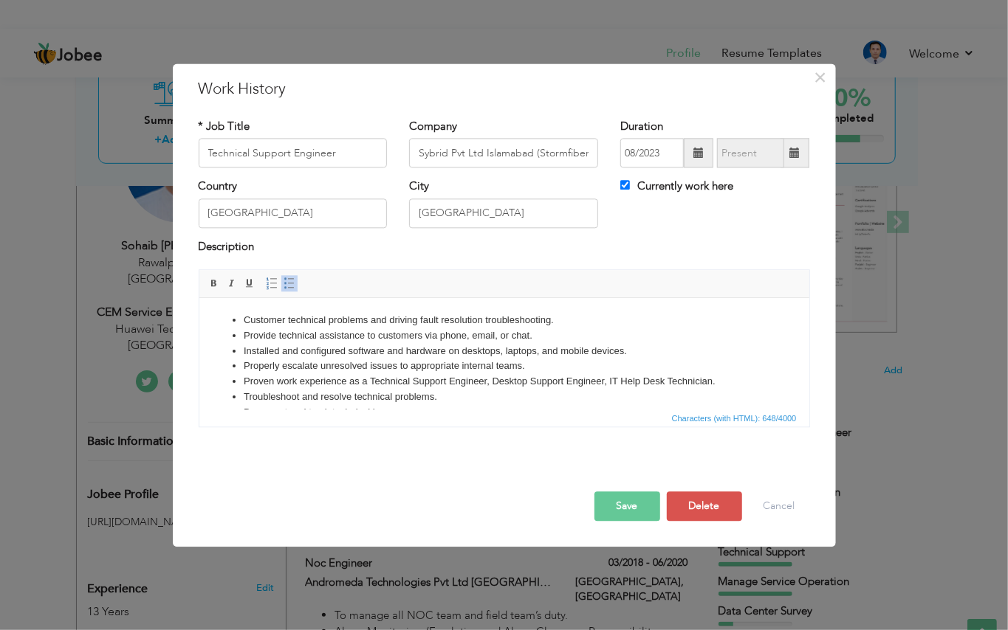
click at [638, 509] on button "Save" at bounding box center [627, 507] width 66 height 30
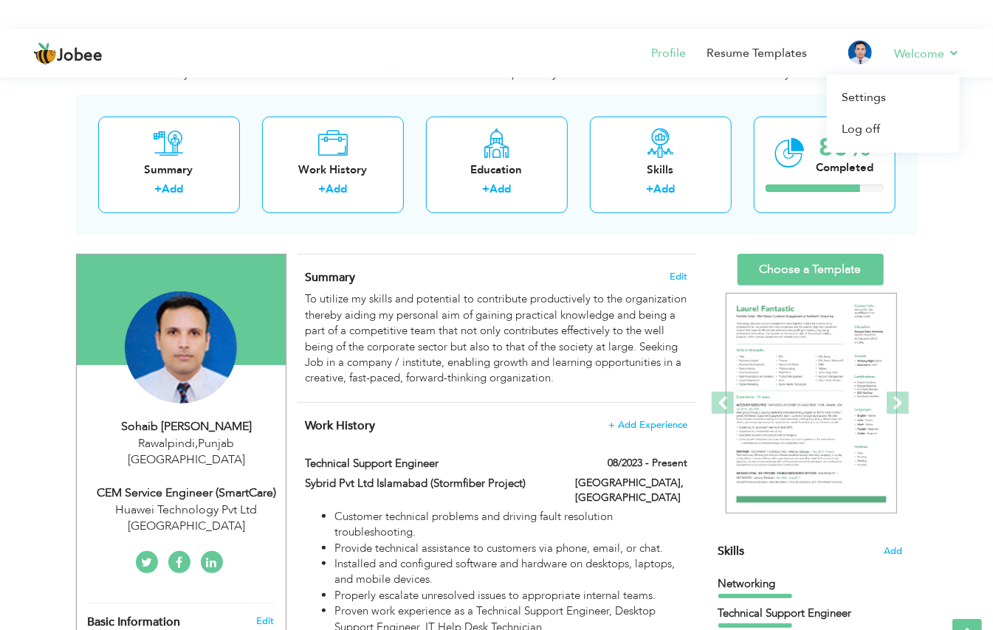
scroll to position [0, 0]
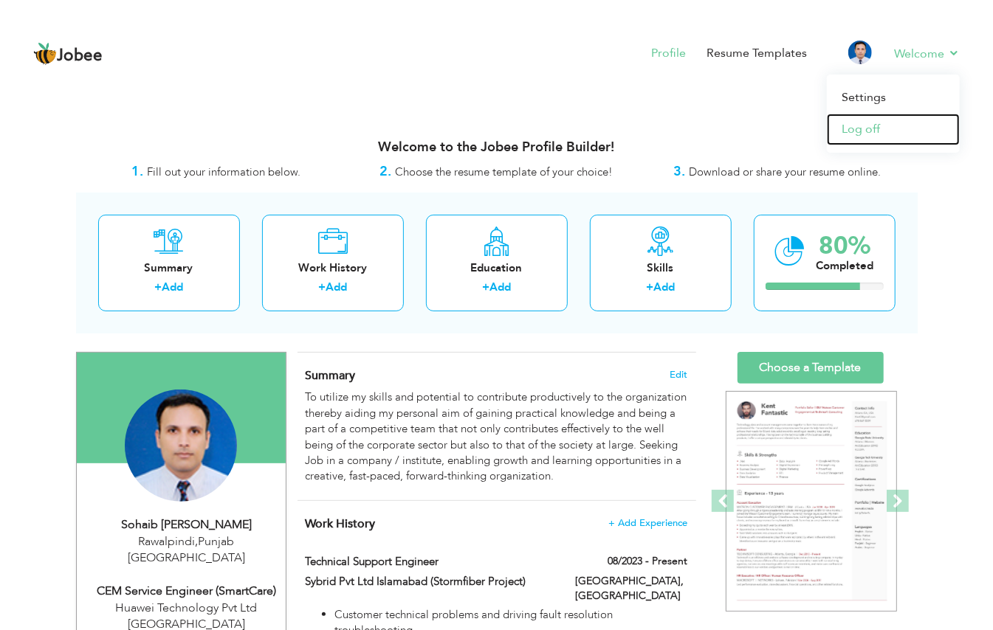
click at [864, 128] on link "Log off" at bounding box center [893, 130] width 133 height 32
